Goal: Task Accomplishment & Management: Manage account settings

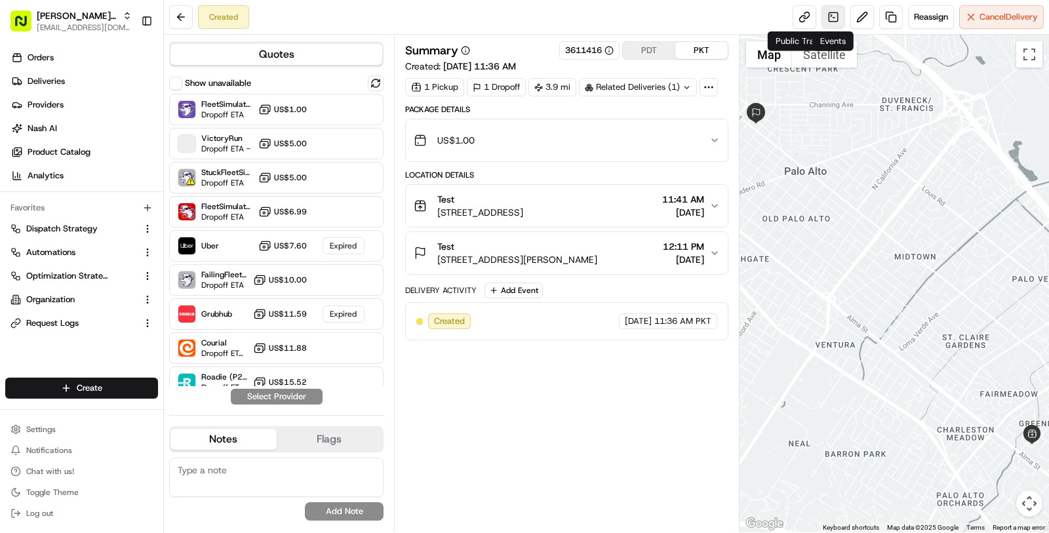
click at [826, 16] on link at bounding box center [833, 17] width 24 height 24
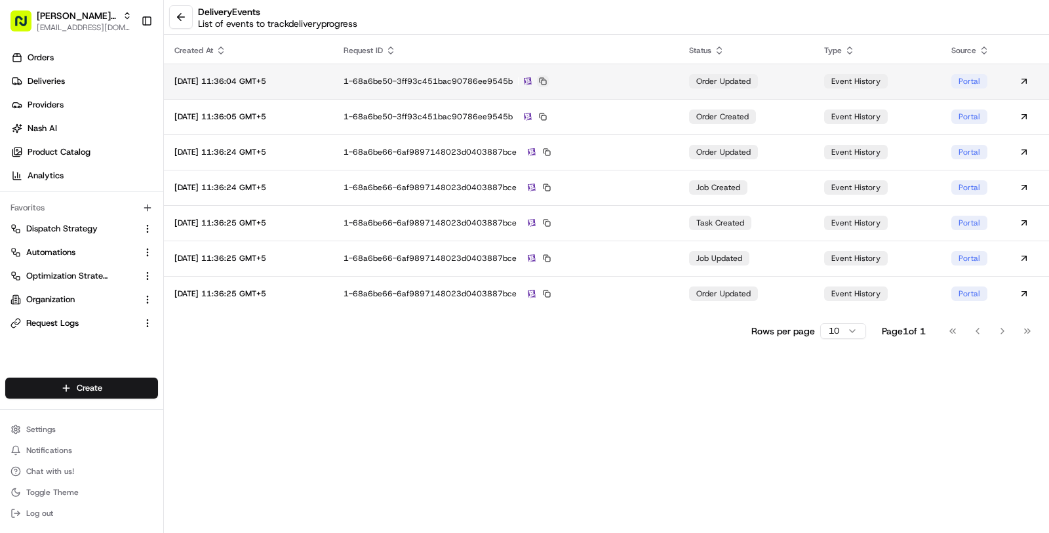
click at [549, 86] on button at bounding box center [543, 81] width 12 height 12
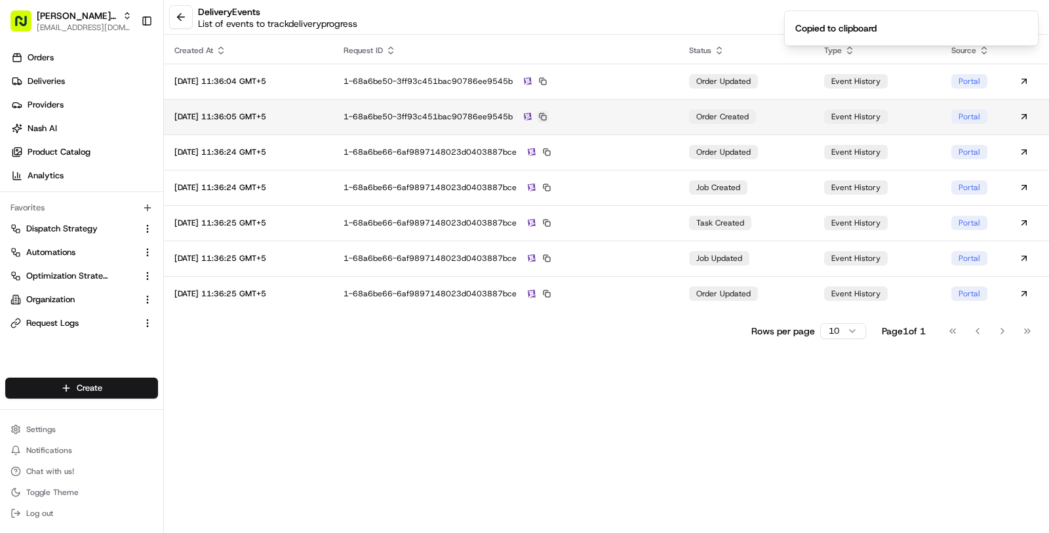
click at [549, 114] on button at bounding box center [543, 117] width 12 height 12
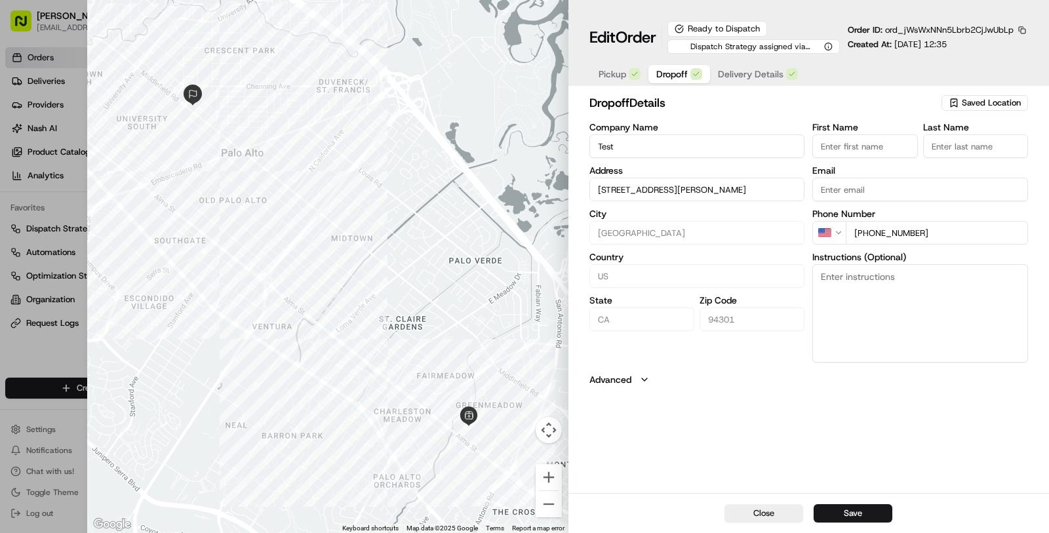
click at [686, 79] on button "Dropoff" at bounding box center [679, 74] width 62 height 18
click at [755, 69] on span "Delivery Details" at bounding box center [751, 74] width 66 height 13
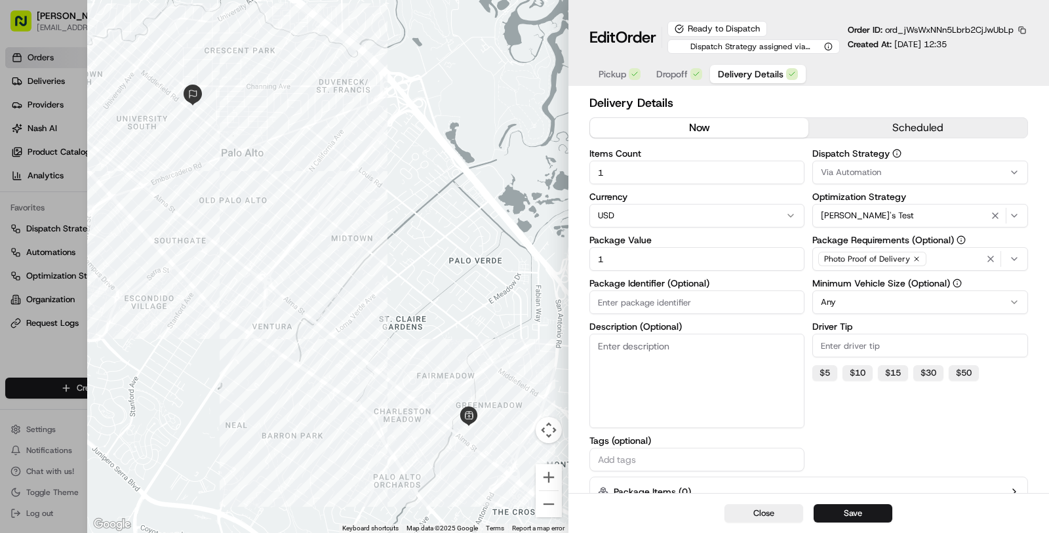
click at [64, 358] on div at bounding box center [524, 266] width 1049 height 533
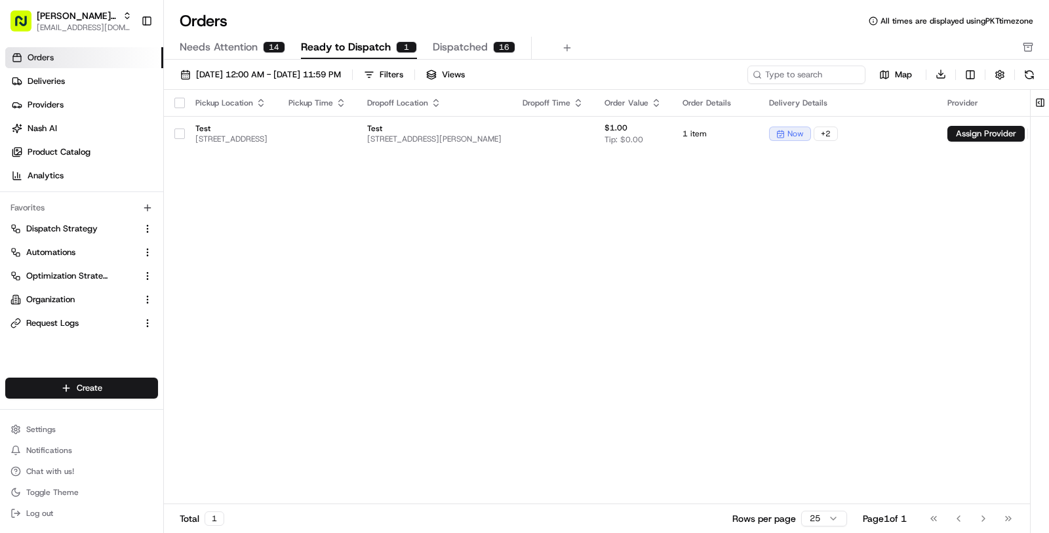
click at [77, 217] on div "Favorites" at bounding box center [81, 207] width 153 height 21
click at [77, 232] on span "Dispatch Strategy" at bounding box center [61, 229] width 71 height 12
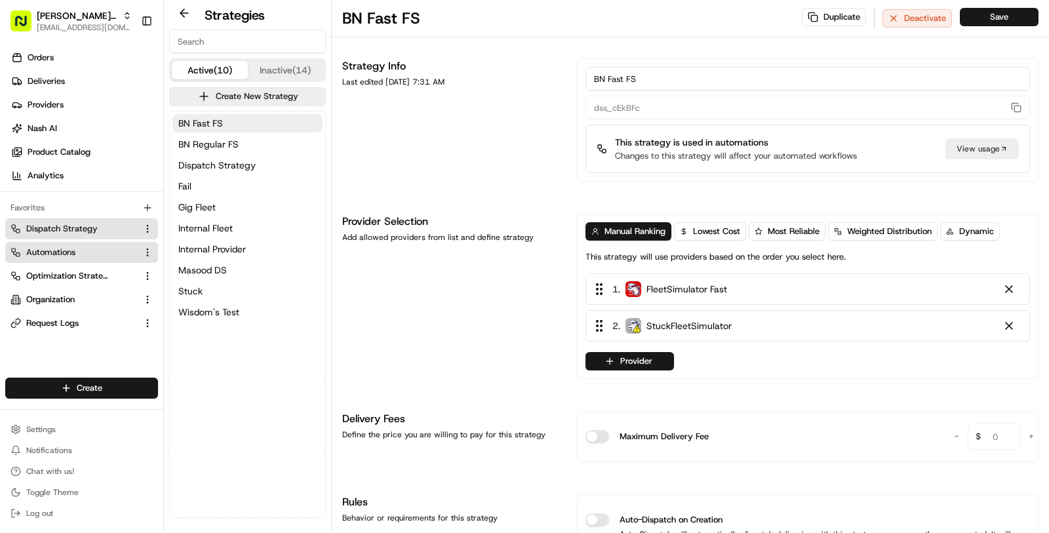
click at [89, 246] on link "Automations" at bounding box center [73, 252] width 126 height 12
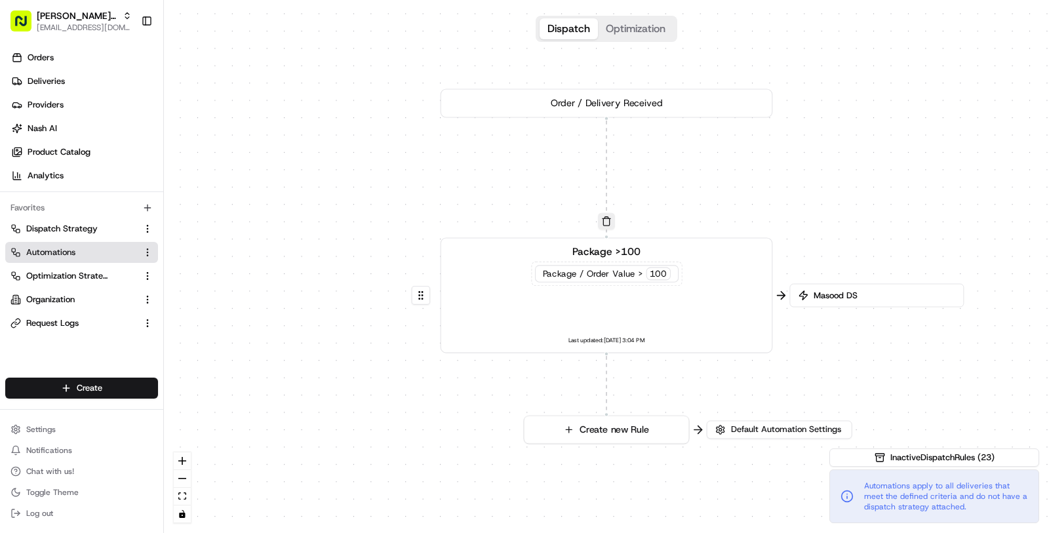
click at [88, 252] on link "Automations" at bounding box center [73, 252] width 126 height 12
click at [838, 431] on span "Default Automation Settings" at bounding box center [785, 429] width 115 height 12
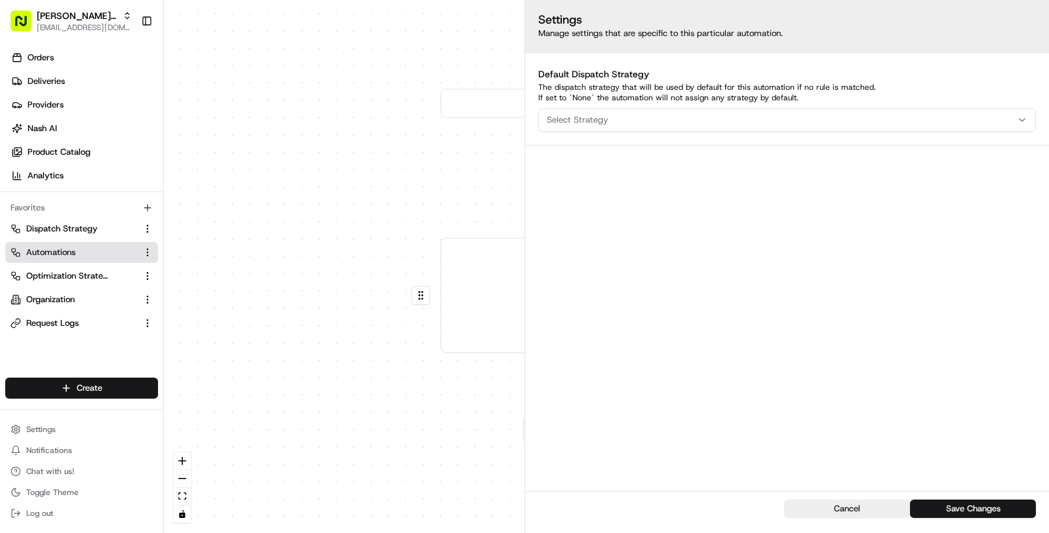
click at [779, 125] on div "Select Strategy" at bounding box center [786, 120] width 491 height 12
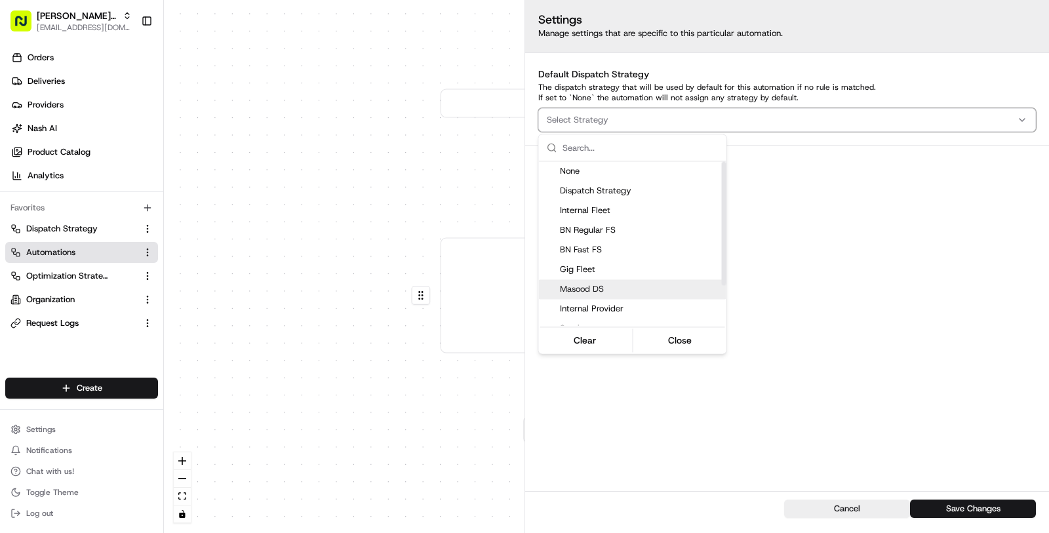
click at [691, 283] on span "Masood DS" at bounding box center [640, 289] width 161 height 12
click at [935, 514] on div "Automations apply to all deliveries that meet the defined criteria and do not h…" at bounding box center [934, 496] width 210 height 54
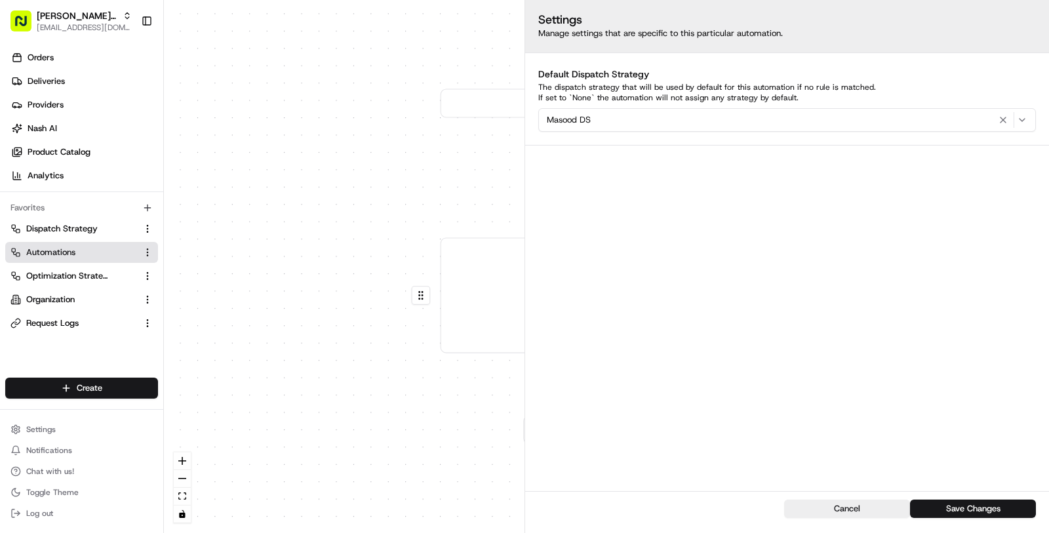
click at [935, 514] on button "Save Changes" at bounding box center [973, 508] width 126 height 18
click at [421, 468] on div "0 0 Order / Delivery Received Package >100 Package / Order Value > 100 Last upd…" at bounding box center [606, 266] width 885 height 533
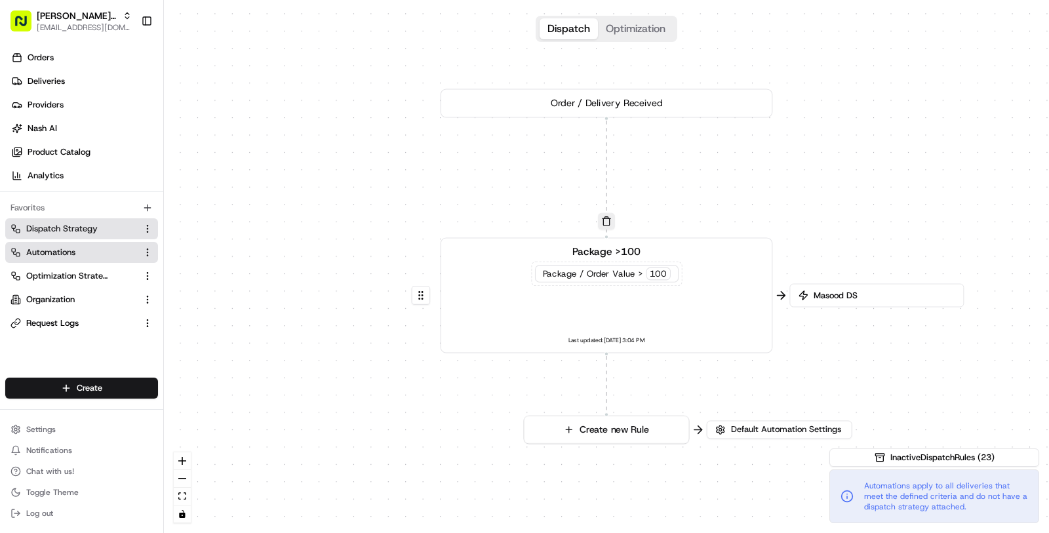
click at [90, 232] on span "Dispatch Strategy" at bounding box center [61, 229] width 71 height 12
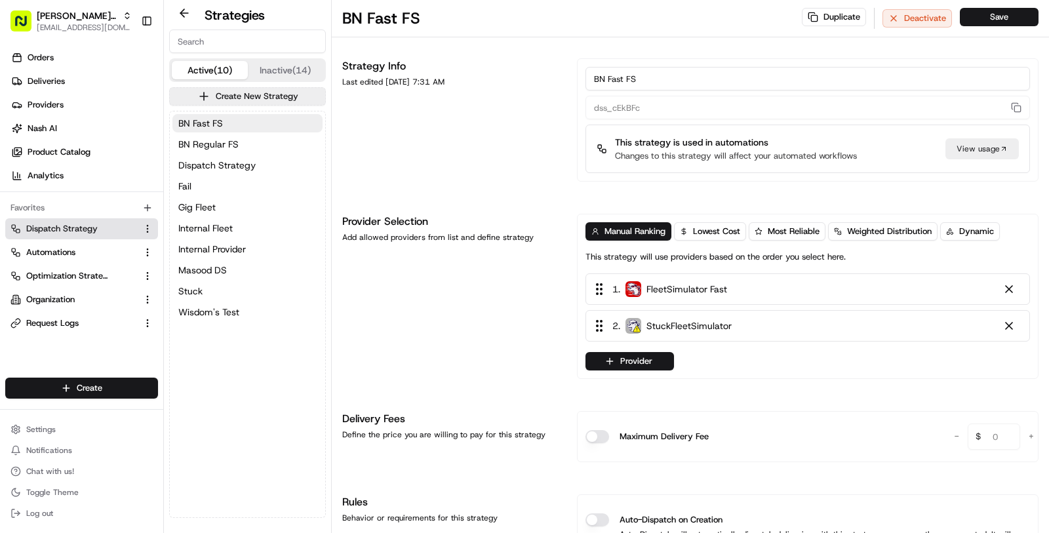
click at [81, 227] on span "Dispatch Strategy" at bounding box center [61, 229] width 71 height 12
click at [214, 269] on span "Masood DS" at bounding box center [202, 269] width 48 height 13
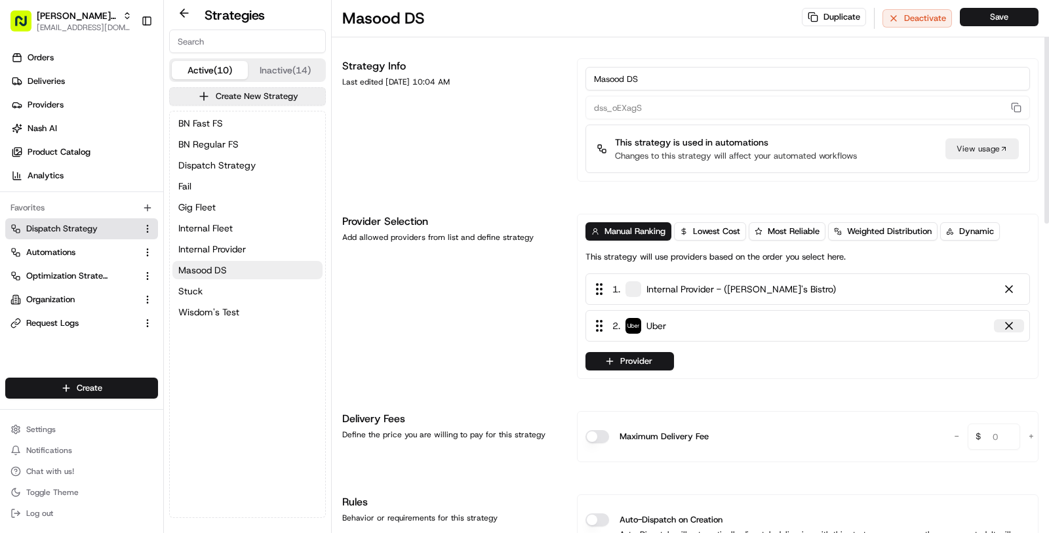
click at [1005, 328] on div at bounding box center [1008, 325] width 13 height 13
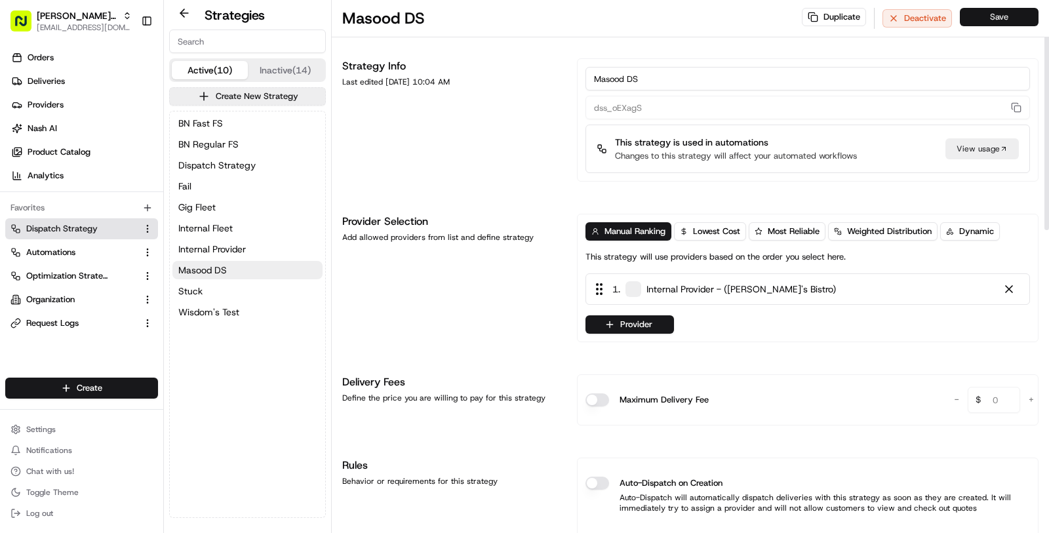
click at [992, 10] on button "Save" at bounding box center [998, 17] width 79 height 18
click at [278, 292] on button "Stuck" at bounding box center [247, 291] width 150 height 18
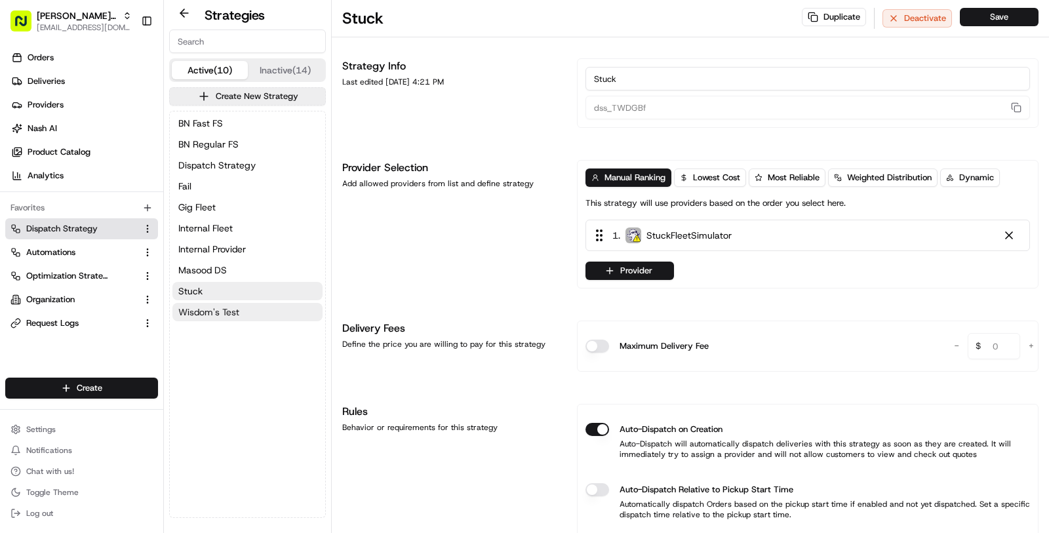
click at [279, 314] on button "Wisdom's Test" at bounding box center [247, 312] width 150 height 18
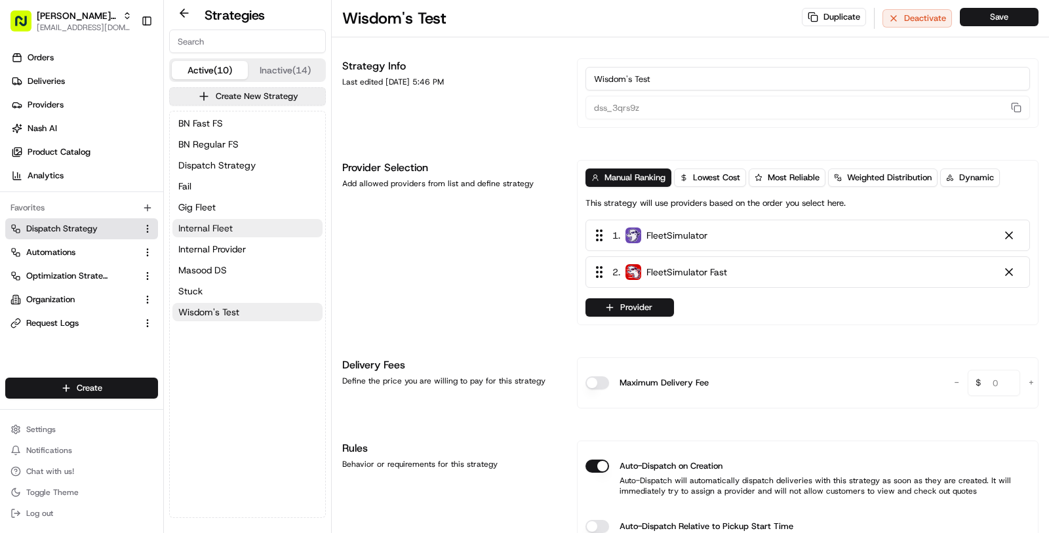
click at [283, 226] on button "Internal Fleet" at bounding box center [247, 228] width 150 height 18
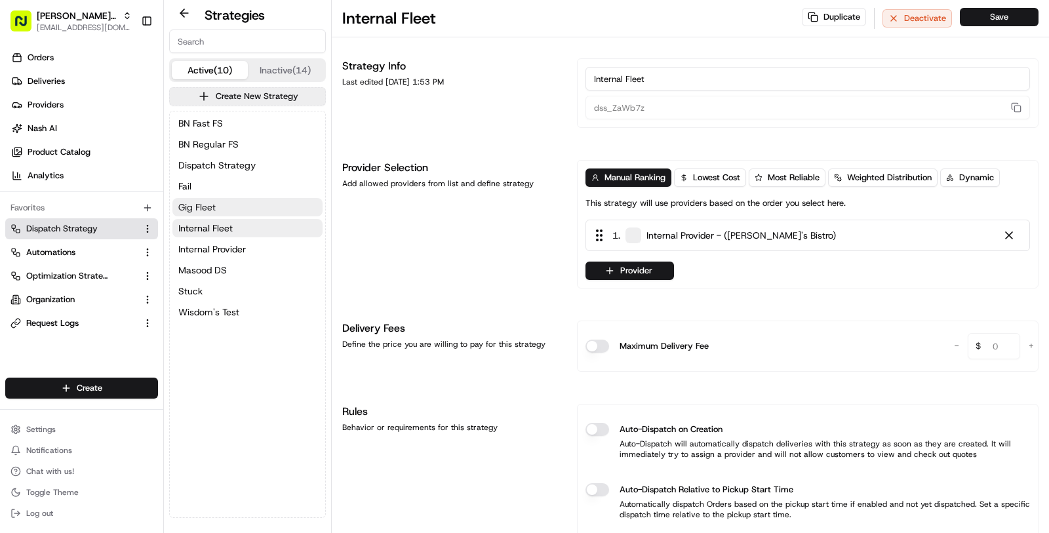
click at [281, 209] on button "Gig Fleet" at bounding box center [247, 207] width 150 height 18
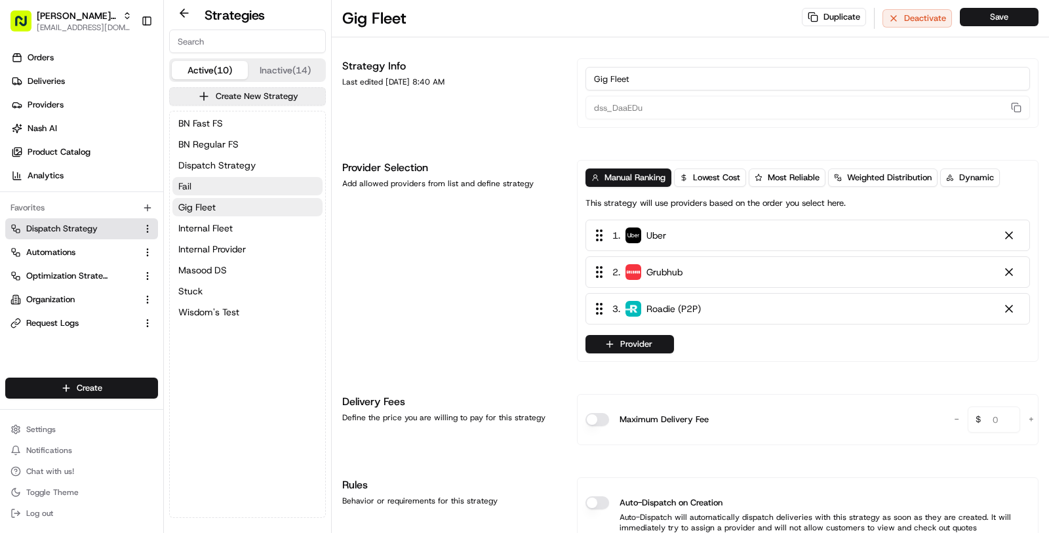
click at [265, 180] on button "Fail" at bounding box center [247, 186] width 150 height 18
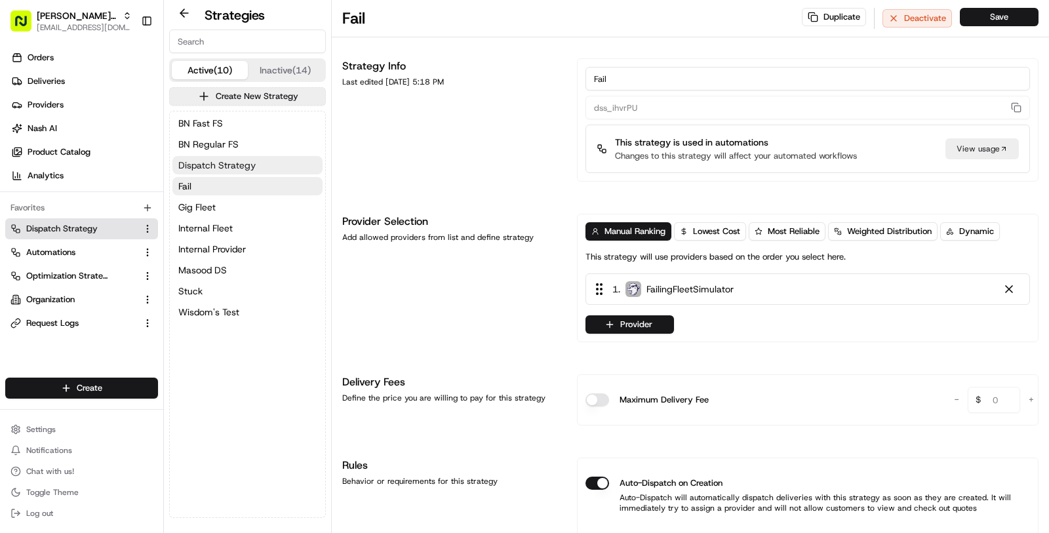
click at [265, 168] on button "Dispatch Strategy" at bounding box center [247, 165] width 150 height 18
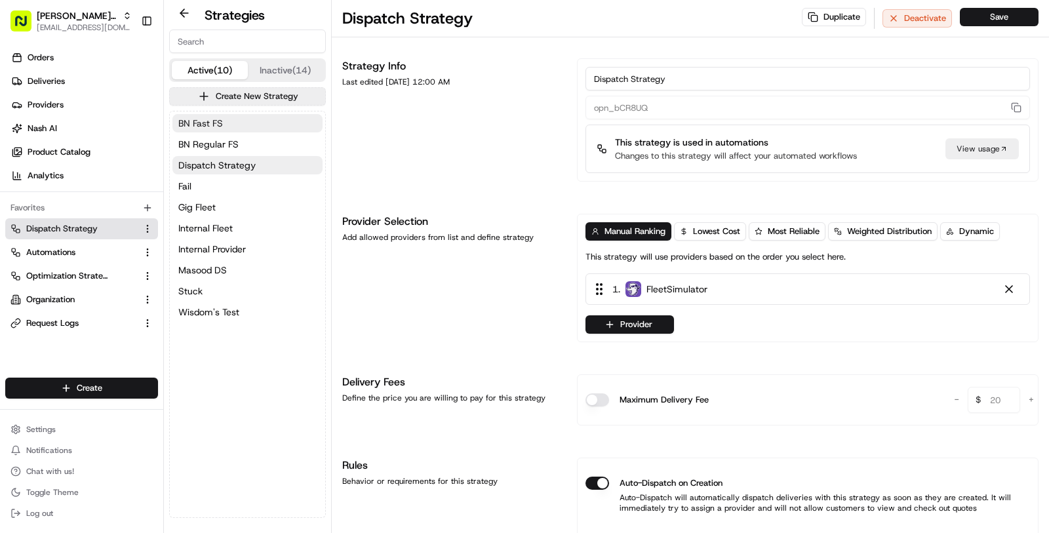
click at [263, 130] on button "BN Fast FS" at bounding box center [247, 123] width 150 height 18
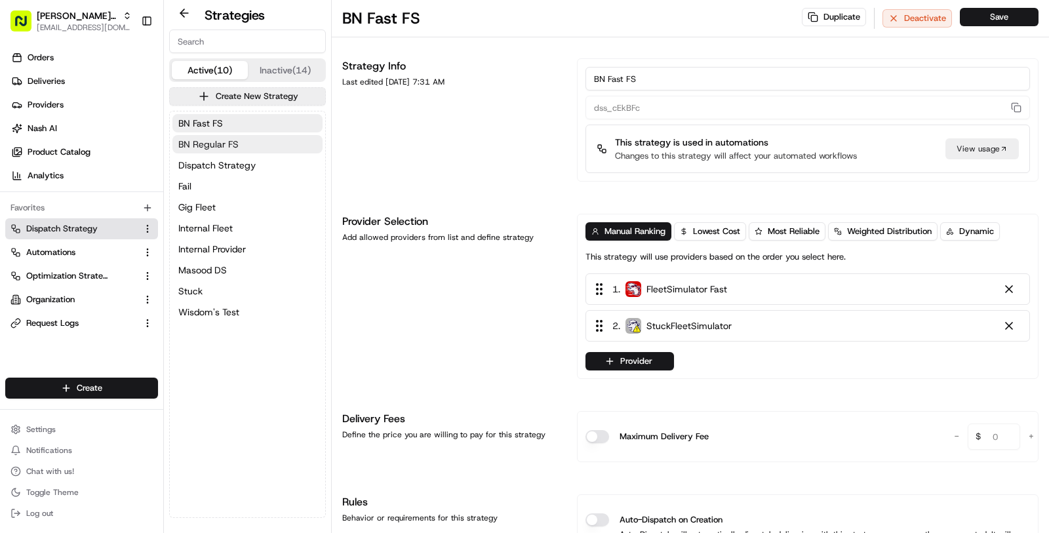
click at [261, 147] on button "BN Regular FS" at bounding box center [247, 144] width 150 height 18
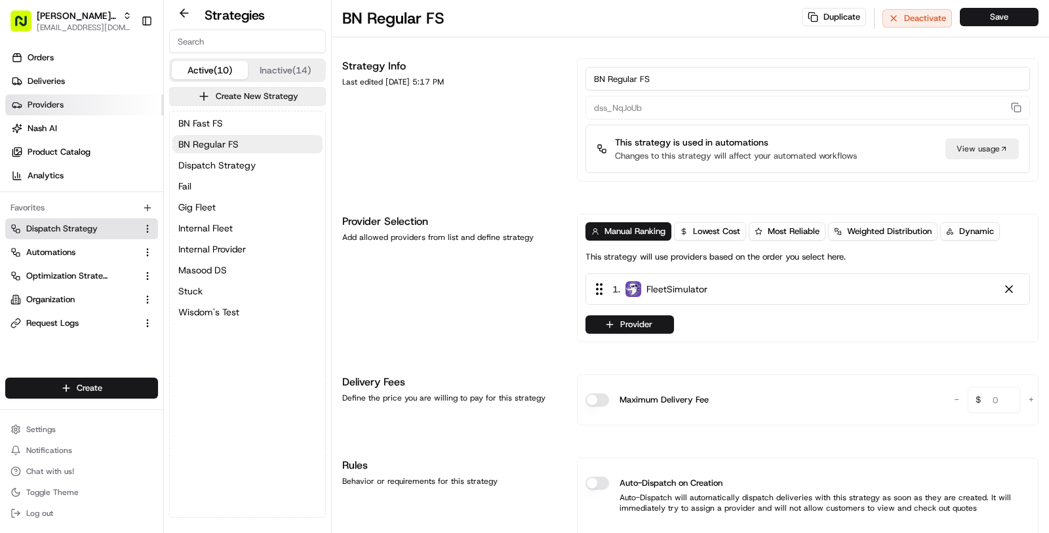
click at [113, 94] on link "Providers" at bounding box center [84, 104] width 158 height 21
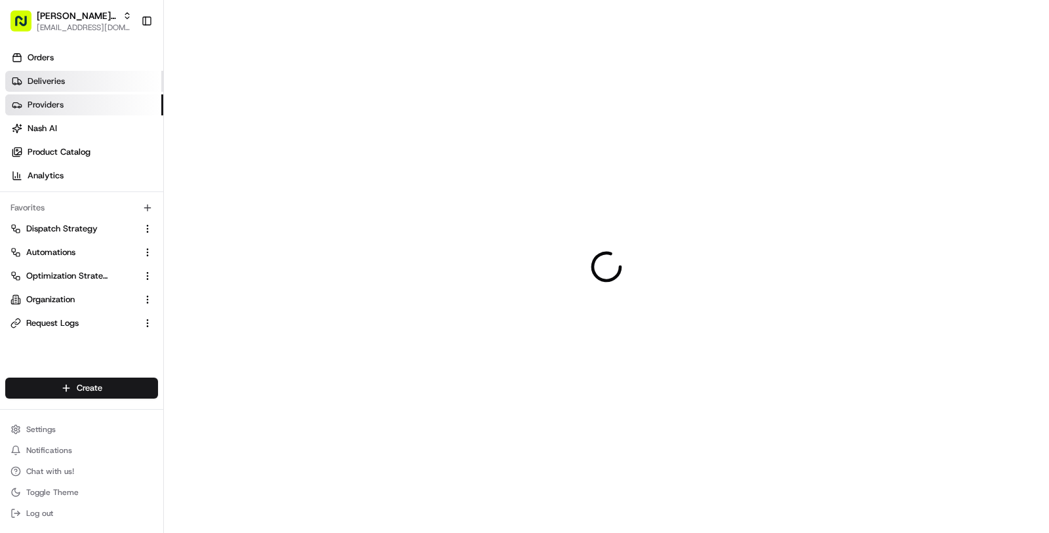
click at [104, 86] on link "Deliveries" at bounding box center [84, 81] width 158 height 21
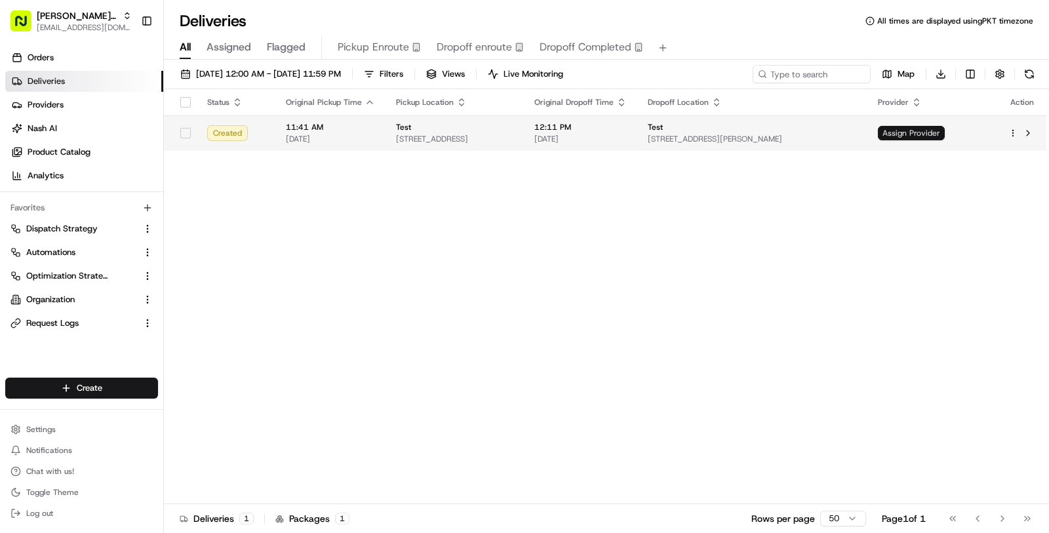
click at [944, 129] on span "Assign Provider" at bounding box center [911, 133] width 67 height 14
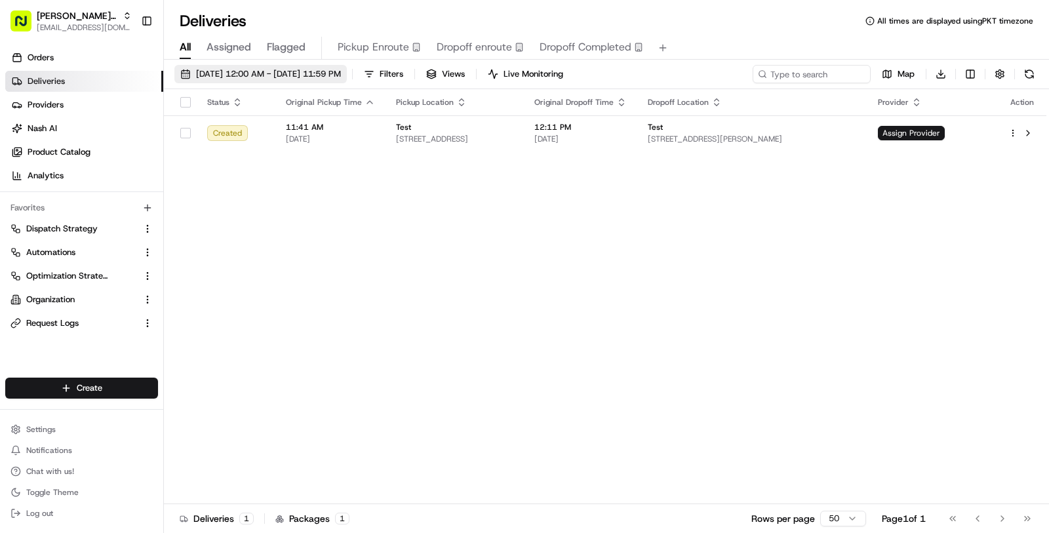
click at [341, 73] on span "[DATE] 12:00 AM - [DATE] 11:59 PM" at bounding box center [268, 74] width 145 height 12
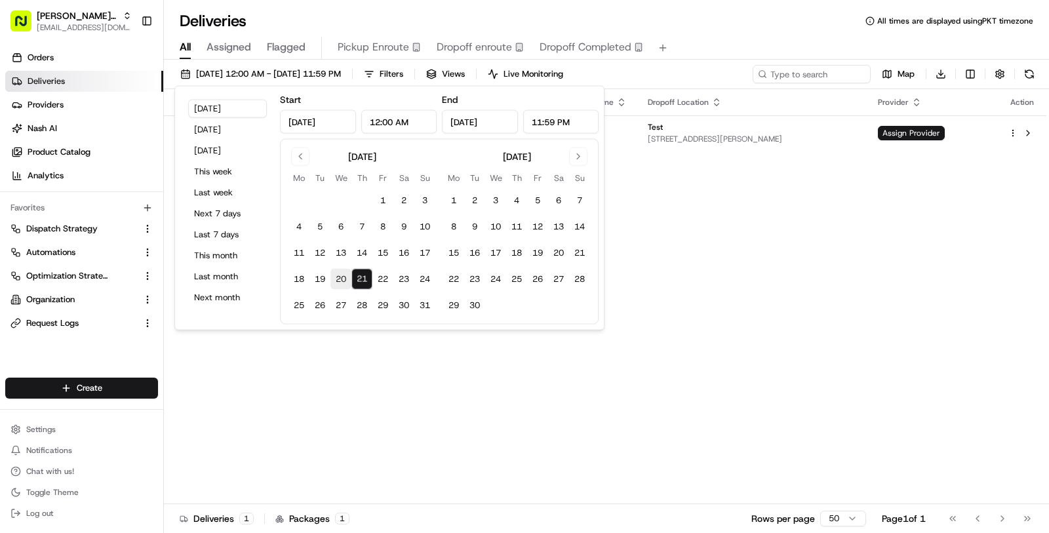
click at [341, 280] on button "20" at bounding box center [340, 279] width 21 height 21
type input "[DATE]"
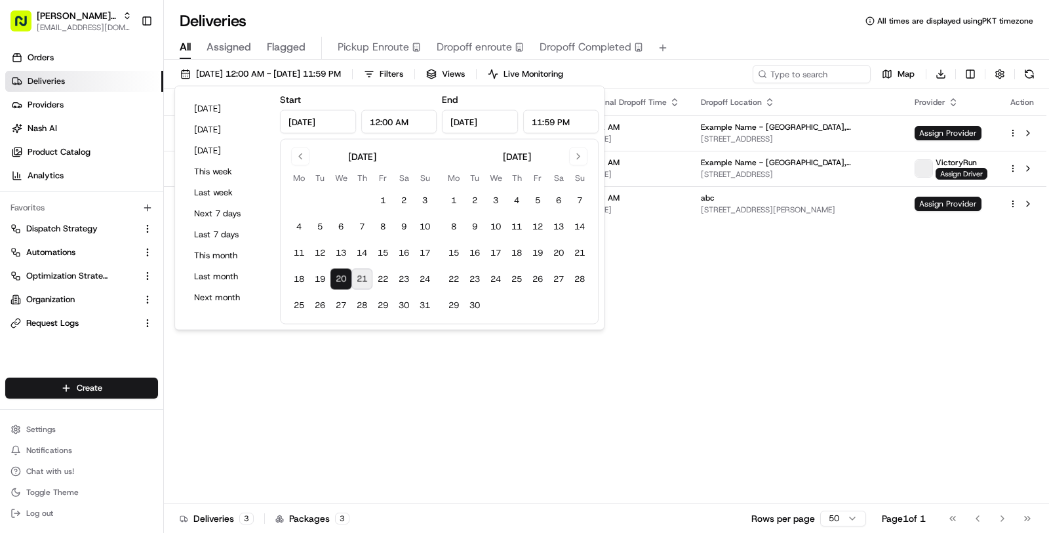
click at [463, 400] on div "Status Original Pickup Time Pickup Location Original Dropoff Time Dropoff Locat…" at bounding box center [605, 296] width 882 height 415
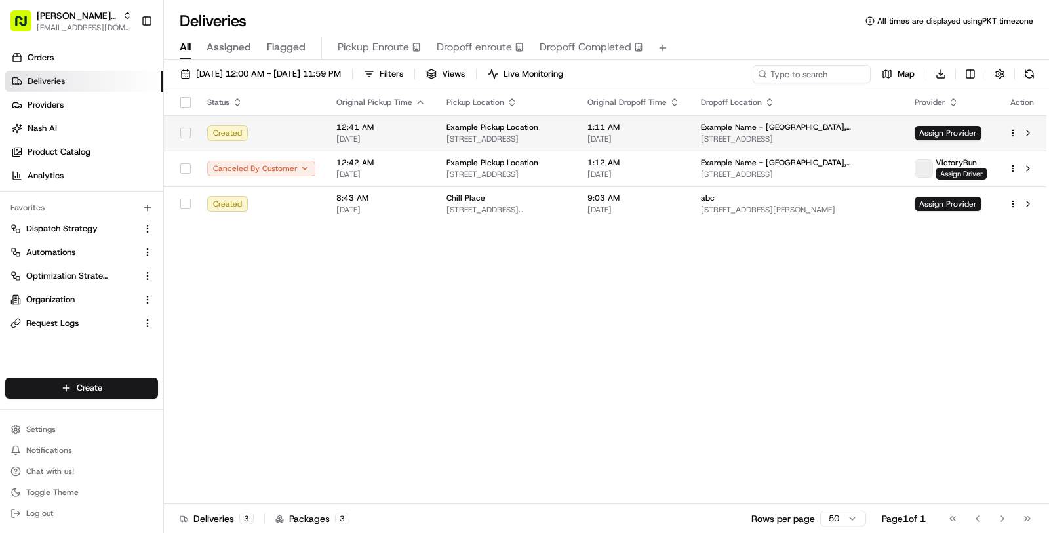
click at [577, 126] on td "Example Pickup Location [STREET_ADDRESS]" at bounding box center [506, 132] width 141 height 35
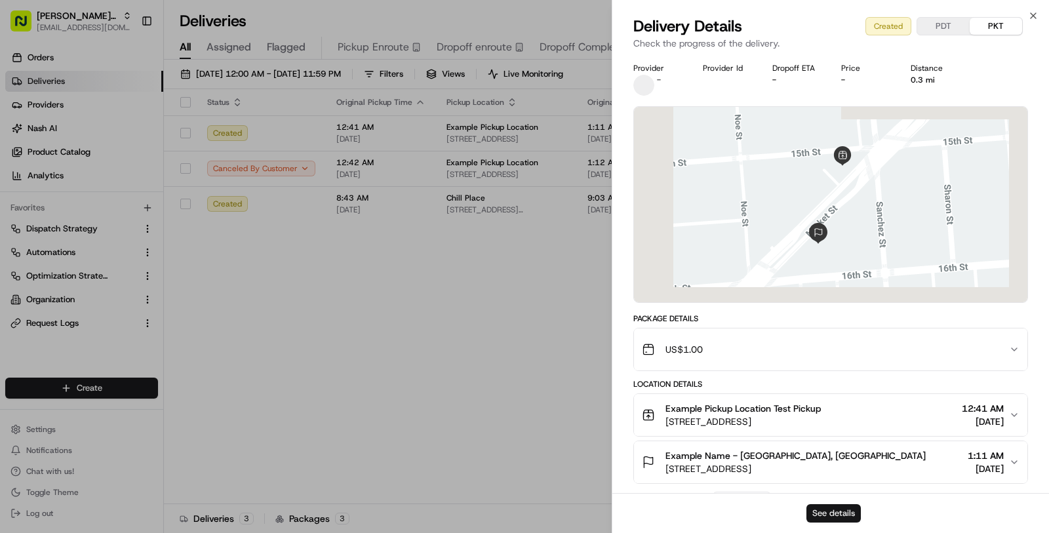
click at [823, 505] on button "See details" at bounding box center [833, 513] width 54 height 18
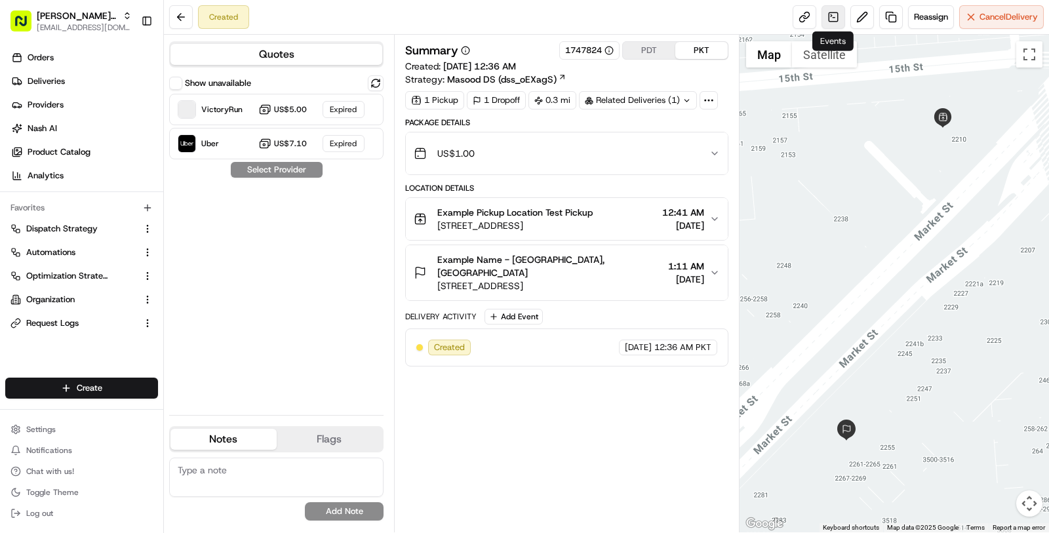
click at [821, 18] on link at bounding box center [833, 17] width 24 height 24
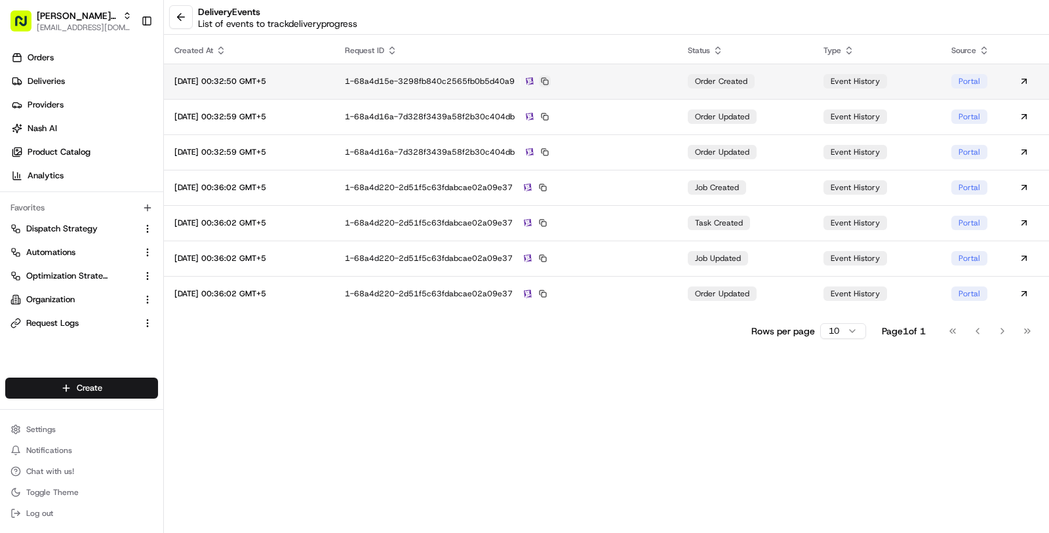
click at [551, 81] on button at bounding box center [545, 81] width 12 height 12
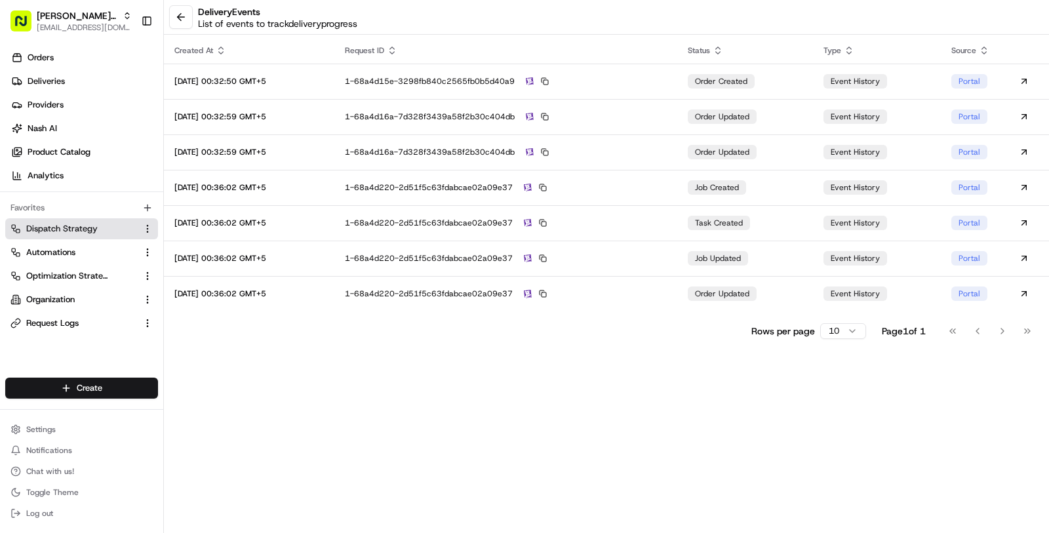
click at [66, 234] on span "Dispatch Strategy" at bounding box center [61, 229] width 71 height 12
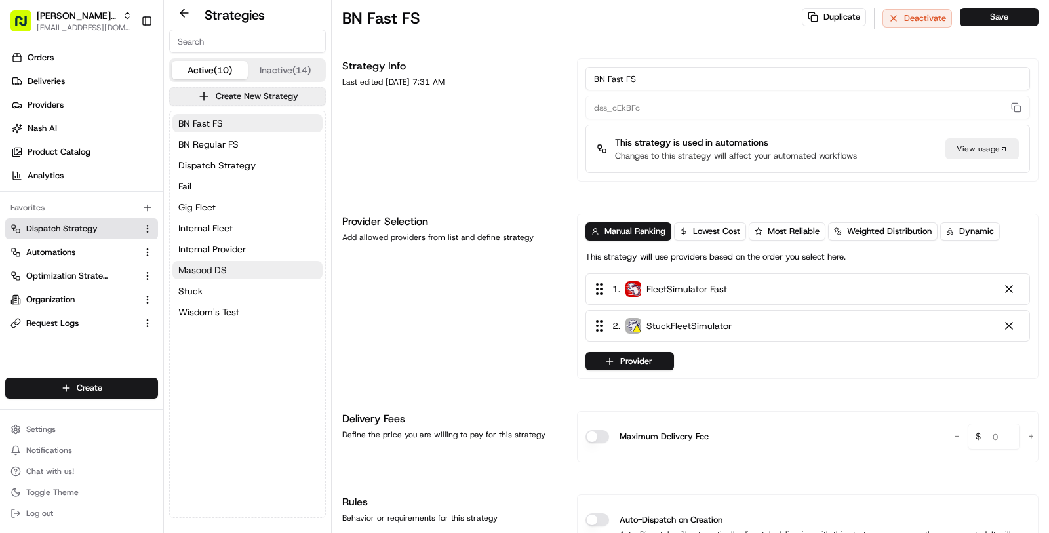
click at [199, 275] on span "Masood DS" at bounding box center [202, 269] width 48 height 13
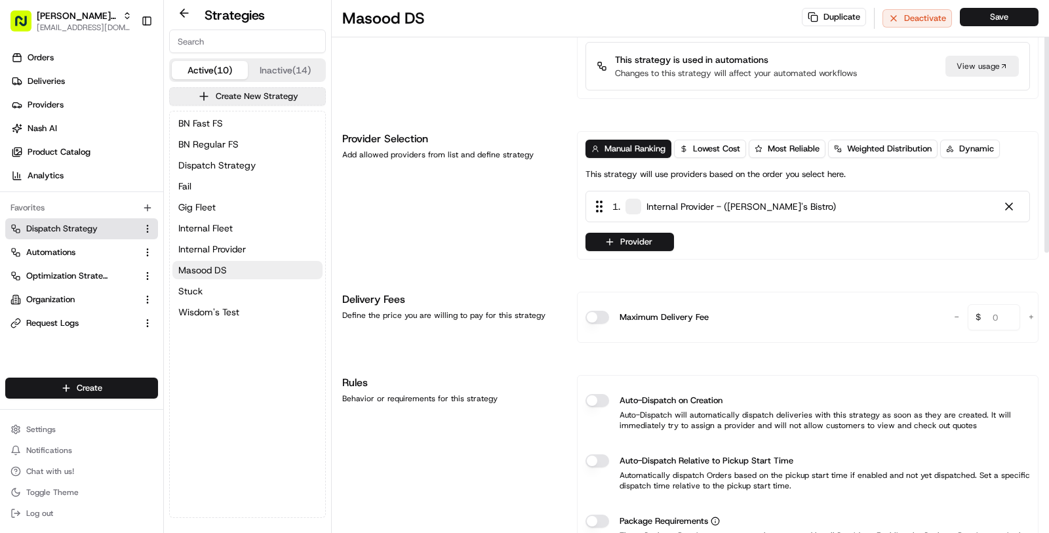
scroll to position [113, 0]
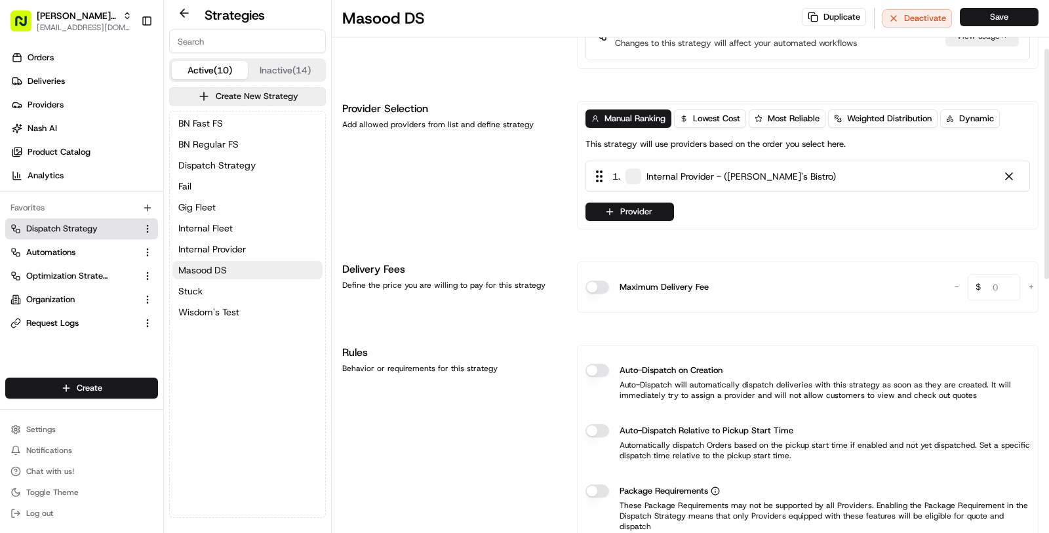
click at [599, 370] on button "Auto-Dispatch on Creation" at bounding box center [597, 370] width 24 height 13
click at [590, 364] on button "Auto-Dispatch on Creation" at bounding box center [597, 370] width 24 height 13
click at [985, 9] on button "Save" at bounding box center [998, 17] width 79 height 18
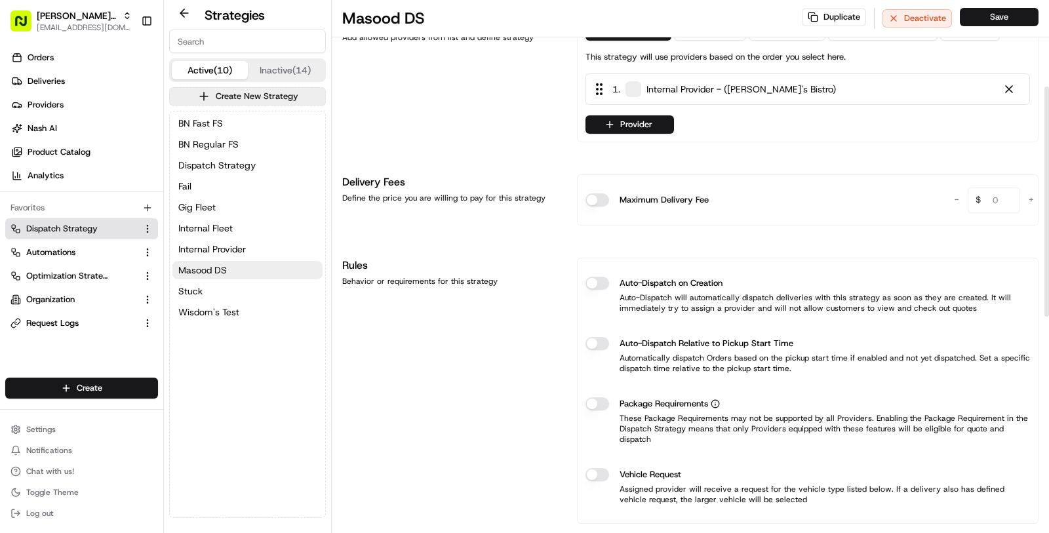
scroll to position [203, 0]
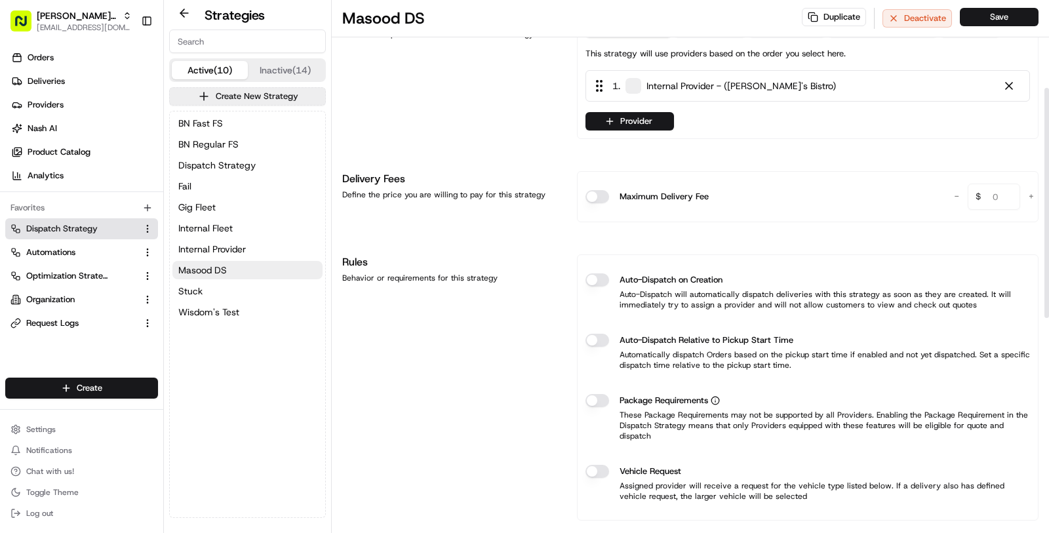
click at [600, 273] on button "Auto-Dispatch on Creation" at bounding box center [597, 279] width 24 height 13
click at [970, 22] on button "Save" at bounding box center [998, 17] width 79 height 18
